Goal: Book appointment/travel/reservation

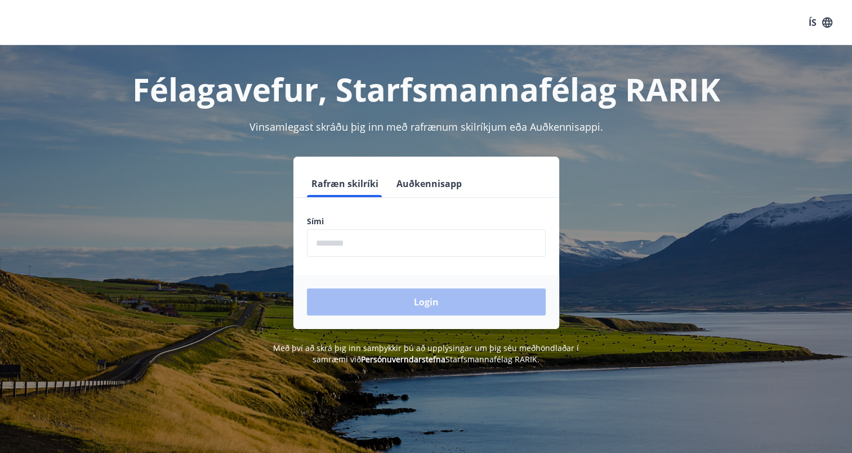
click at [346, 240] on input "phone" at bounding box center [426, 243] width 239 height 28
type input "********"
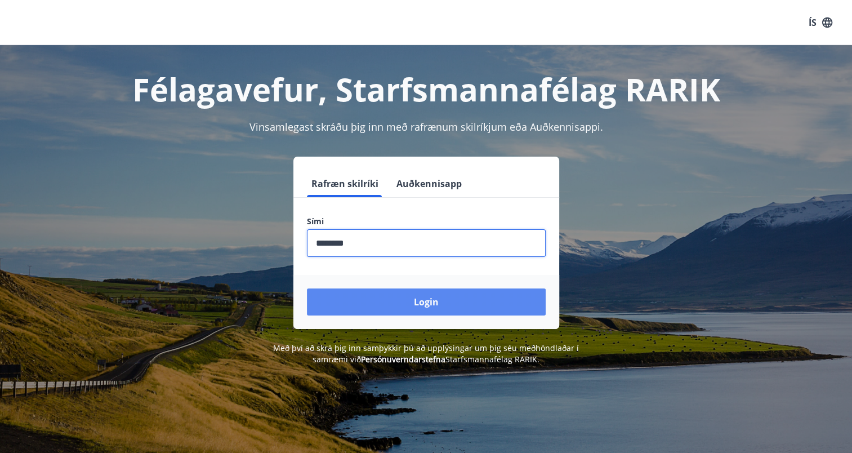
click at [465, 308] on button "Login" at bounding box center [426, 301] width 239 height 27
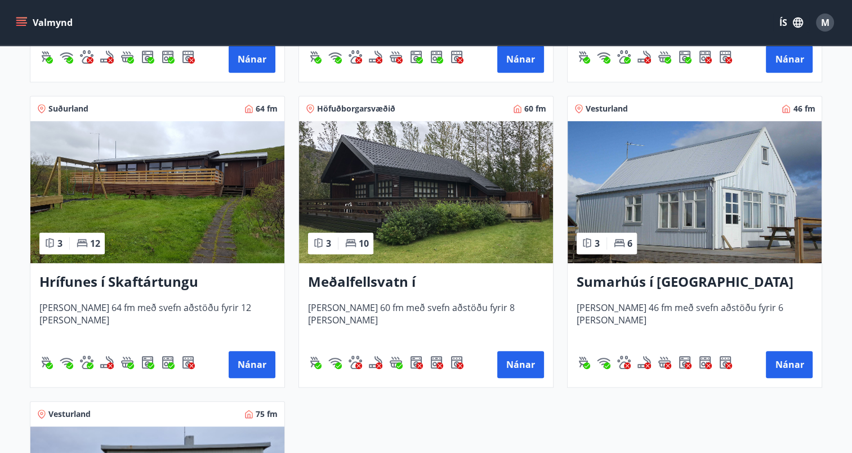
scroll to position [563, 0]
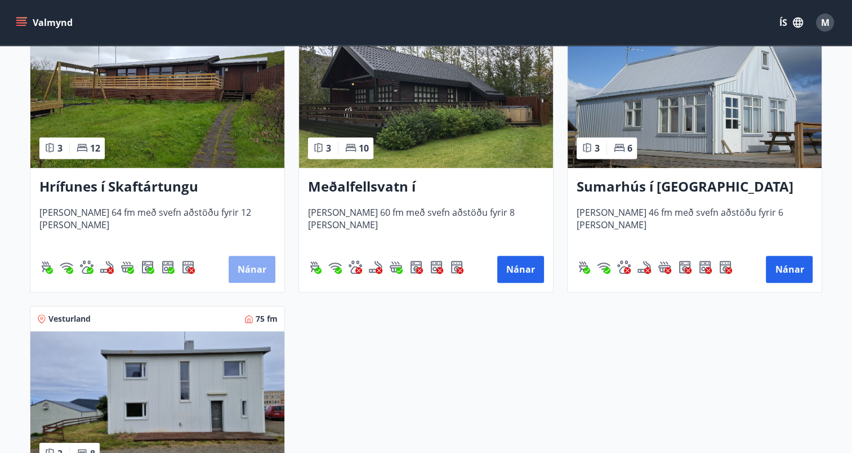
click at [252, 268] on button "Nánar" at bounding box center [252, 269] width 47 height 27
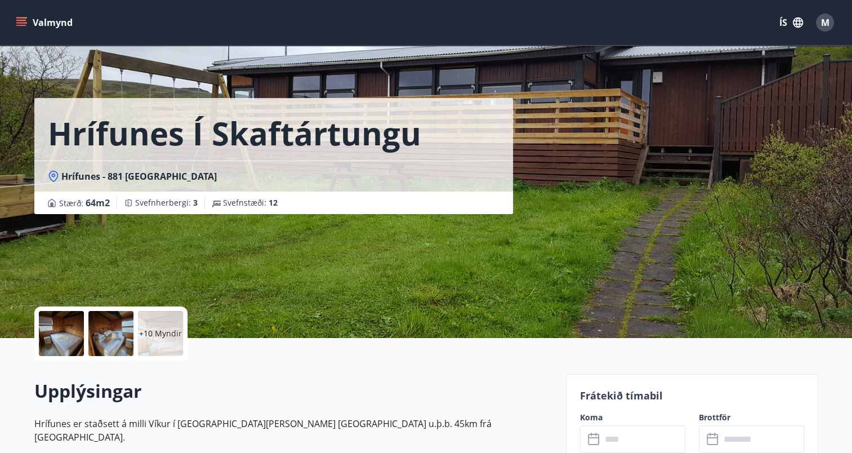
click at [17, 20] on icon "menu" at bounding box center [21, 20] width 10 height 1
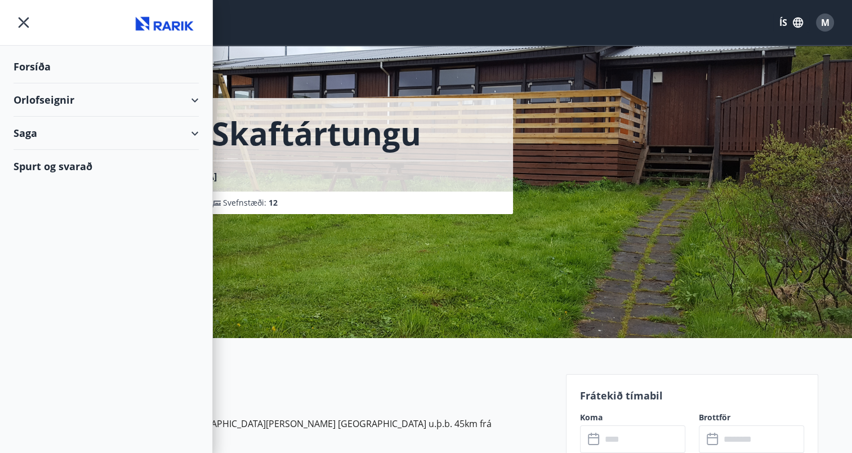
click at [193, 100] on div "Orlofseignir" at bounding box center [106, 99] width 185 height 33
click at [77, 151] on div "Bókunardagatal" at bounding box center [106, 152] width 167 height 24
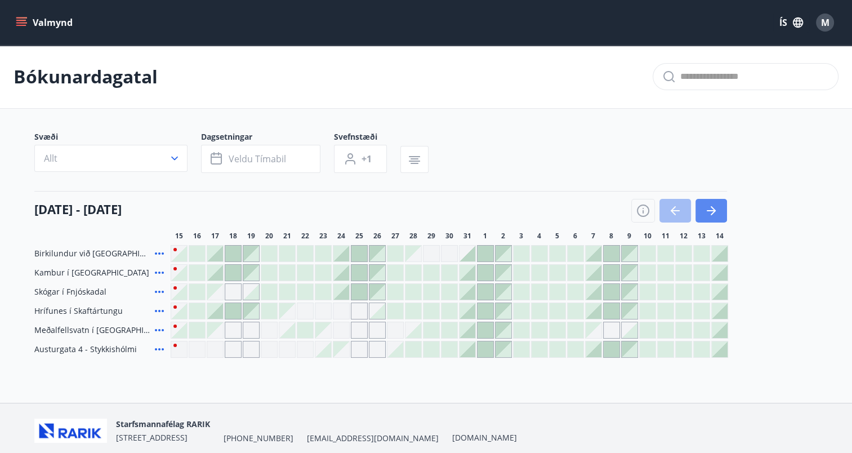
click at [708, 209] on icon "button" at bounding box center [711, 211] width 14 height 14
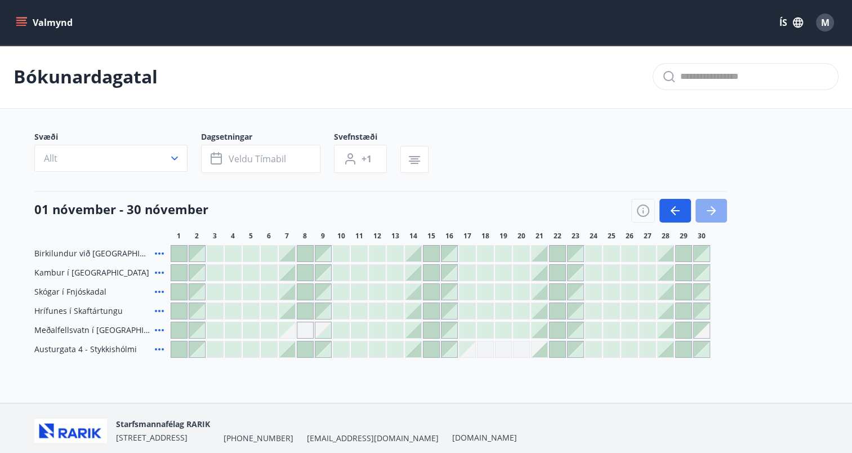
click at [708, 209] on icon "button" at bounding box center [711, 211] width 14 height 14
